Goal: Contribute content: Add original content to the website for others to see

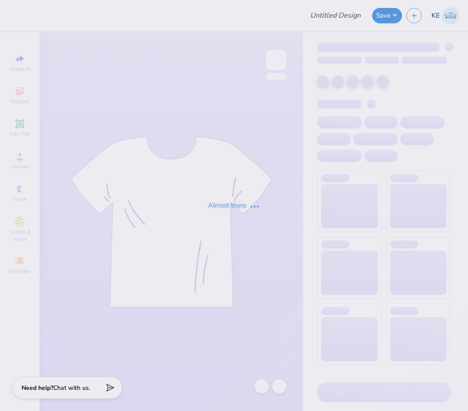
type input "Wedding Shirts"
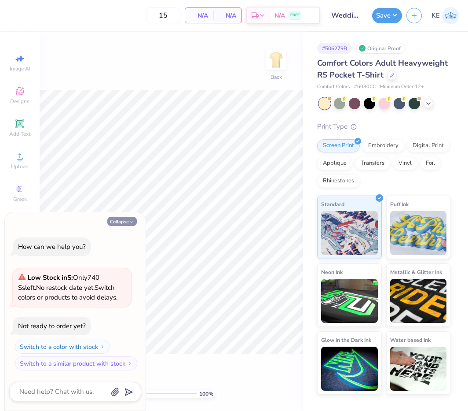
click at [121, 221] on button "Collapse" at bounding box center [121, 221] width 29 height 9
type textarea "x"
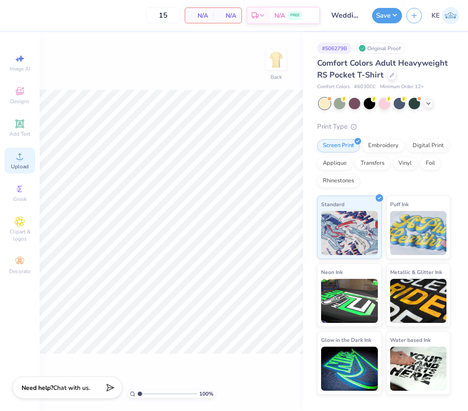
click at [26, 159] on div "Upload" at bounding box center [19, 160] width 31 height 26
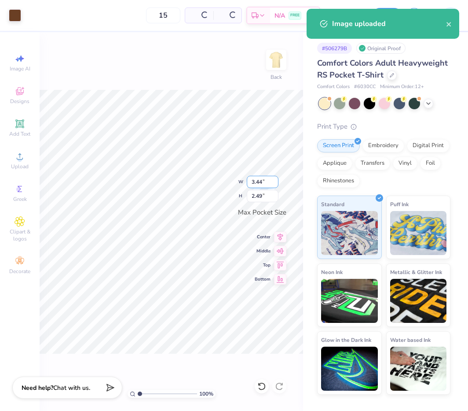
click at [261, 180] on input "3.44" at bounding box center [263, 182] width 32 height 12
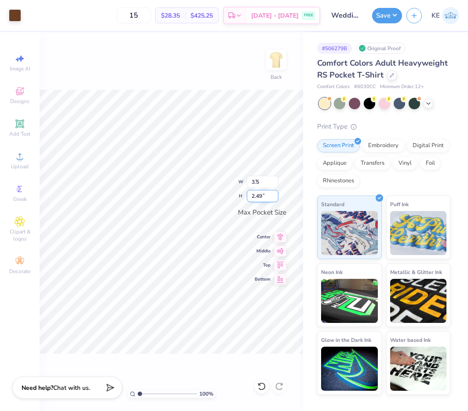
type input "3.50"
click at [260, 186] on input "3.50" at bounding box center [263, 182] width 32 height 12
click at [282, 239] on icon at bounding box center [280, 235] width 12 height 11
click at [265, 65] on div "223 % Back" at bounding box center [172, 221] width 264 height 379
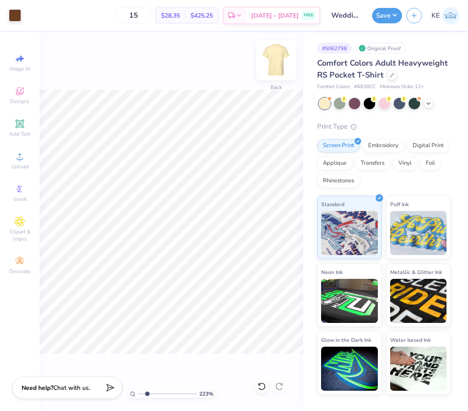
click at [276, 57] on img at bounding box center [276, 59] width 35 height 35
click at [22, 167] on span "Upload" at bounding box center [20, 166] width 18 height 7
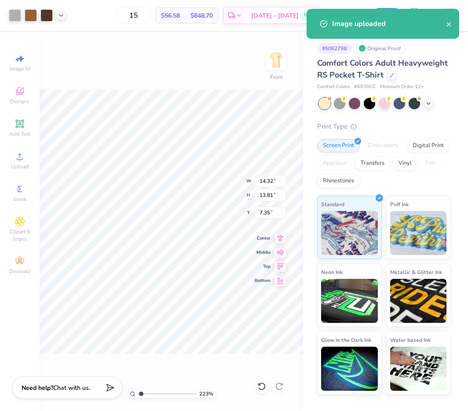
type input "1.10522621487156"
click at [260, 178] on input "14.32" at bounding box center [271, 181] width 32 height 12
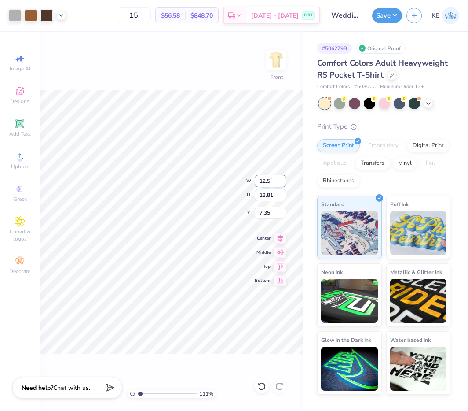
type input "12.5"
type input "1.10522621487156"
type input "12.50"
type input "12.05"
click at [266, 213] on input "8.22" at bounding box center [271, 212] width 32 height 12
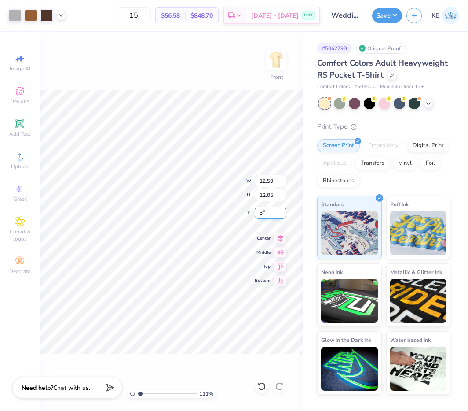
type input "3"
type input "1.10522621487156"
type input "3.00"
click at [60, 17] on icon at bounding box center [61, 14] width 7 height 7
click at [156, 71] on div "111 % Front W 12.50 12.50 " H 12.05 12.05 " Y 3.00 3.00 " Center Middle Top Bot…" at bounding box center [172, 221] width 264 height 379
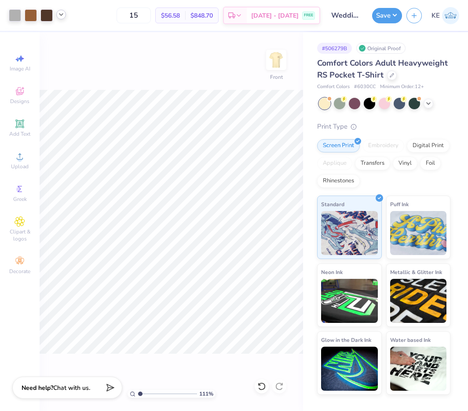
click at [232, 265] on div "111 % Front" at bounding box center [172, 221] width 264 height 379
click at [277, 55] on img at bounding box center [276, 59] width 35 height 35
click at [283, 61] on img at bounding box center [276, 59] width 35 height 35
click at [393, 11] on button "Save" at bounding box center [387, 14] width 30 height 15
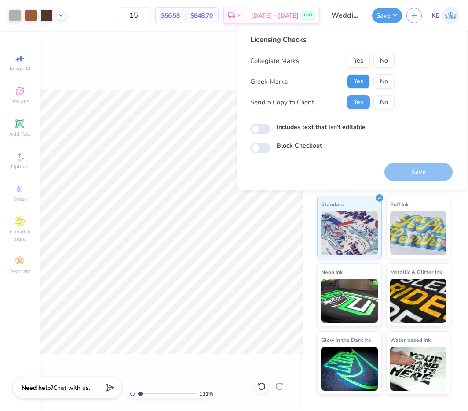
click at [357, 80] on button "Yes" at bounding box center [358, 81] width 23 height 14
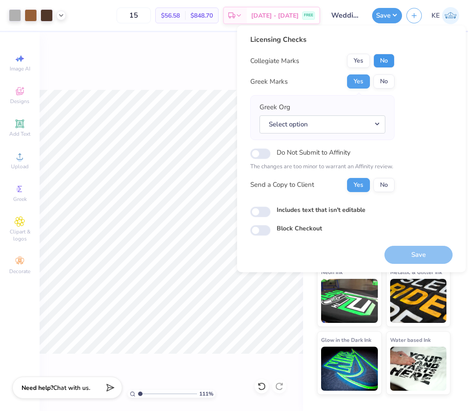
click at [383, 57] on button "No" at bounding box center [384, 61] width 21 height 14
drag, startPoint x: 378, startPoint y: 67, endPoint x: 381, endPoint y: 73, distance: 6.9
click at [378, 67] on button "No" at bounding box center [384, 61] width 21 height 14
click at [382, 79] on button "No" at bounding box center [384, 81] width 21 height 14
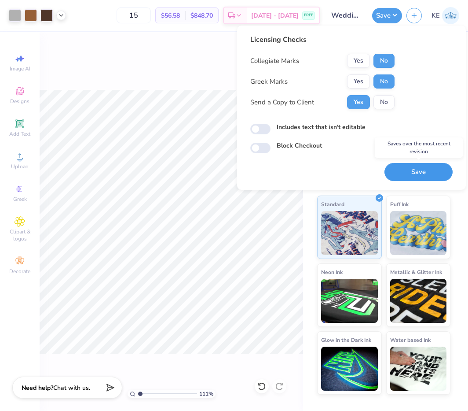
click at [418, 175] on button "Save" at bounding box center [419, 172] width 68 height 18
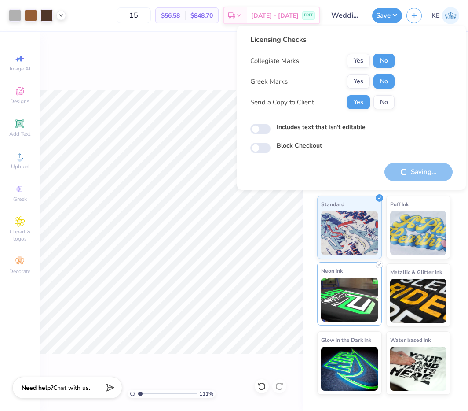
type input "1.10522621487156"
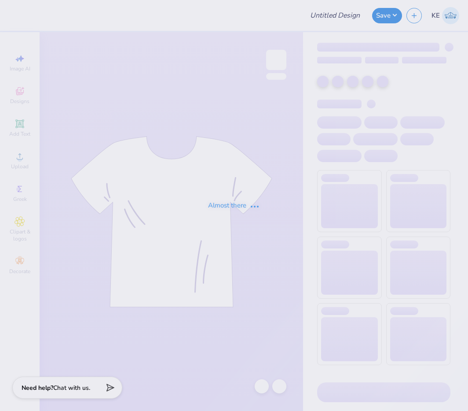
type input "[MEDICAL_DATA] new hoodies"
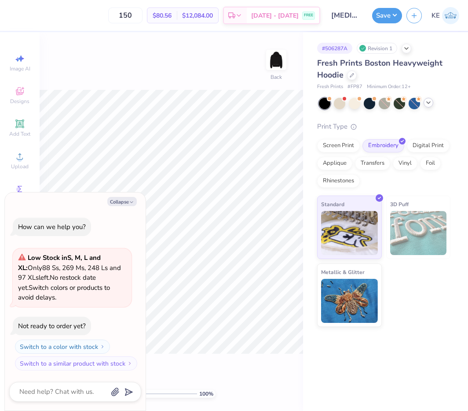
click at [428, 107] on div at bounding box center [429, 103] width 10 height 10
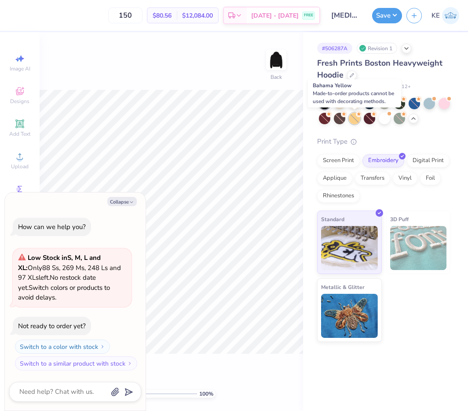
click at [353, 120] on div at bounding box center [354, 118] width 11 height 11
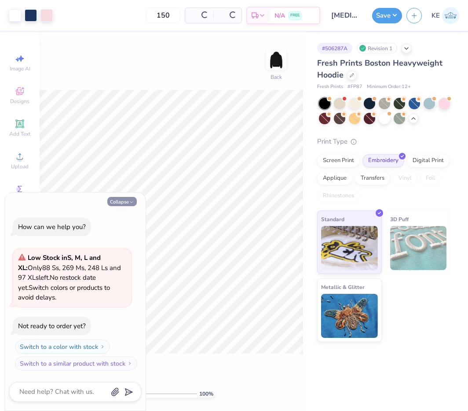
click at [116, 199] on button "Collapse" at bounding box center [121, 201] width 29 height 9
type textarea "x"
